Goal: Information Seeking & Learning: Learn about a topic

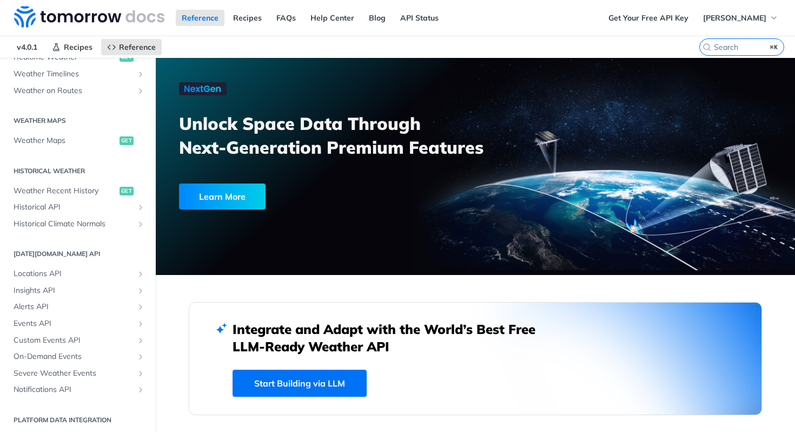
scroll to position [857, 0]
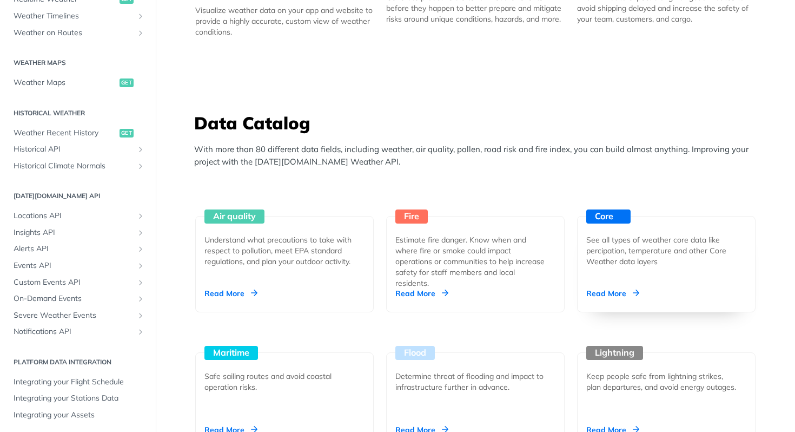
click at [625, 223] on div "Core See all types of weather core data like percipation, temperature and other…" at bounding box center [666, 264] width 178 height 96
drag, startPoint x: 643, startPoint y: 112, endPoint x: 689, endPoint y: 72, distance: 60.2
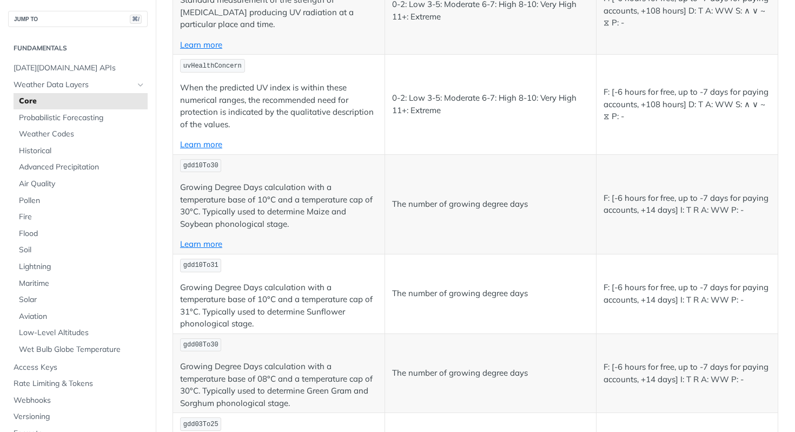
scroll to position [4809, 0]
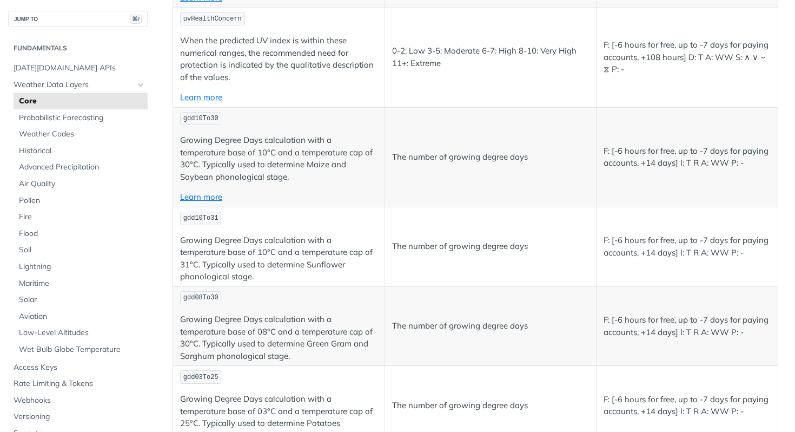
copy span "thunderstormProbability"
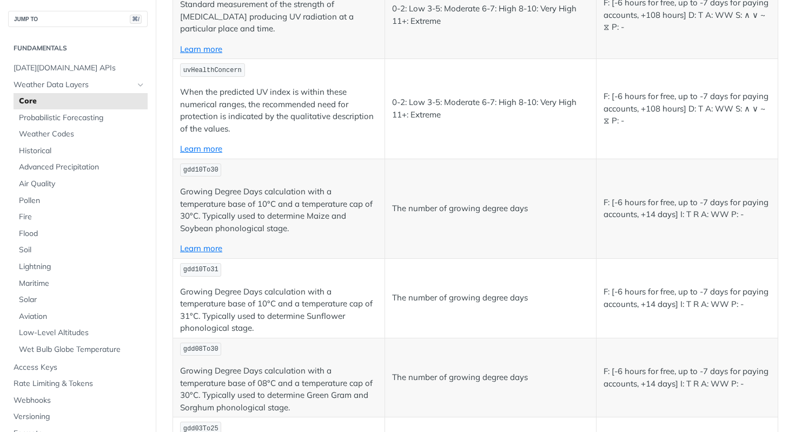
scroll to position [4714, 0]
